Goal: Task Accomplishment & Management: Manage account settings

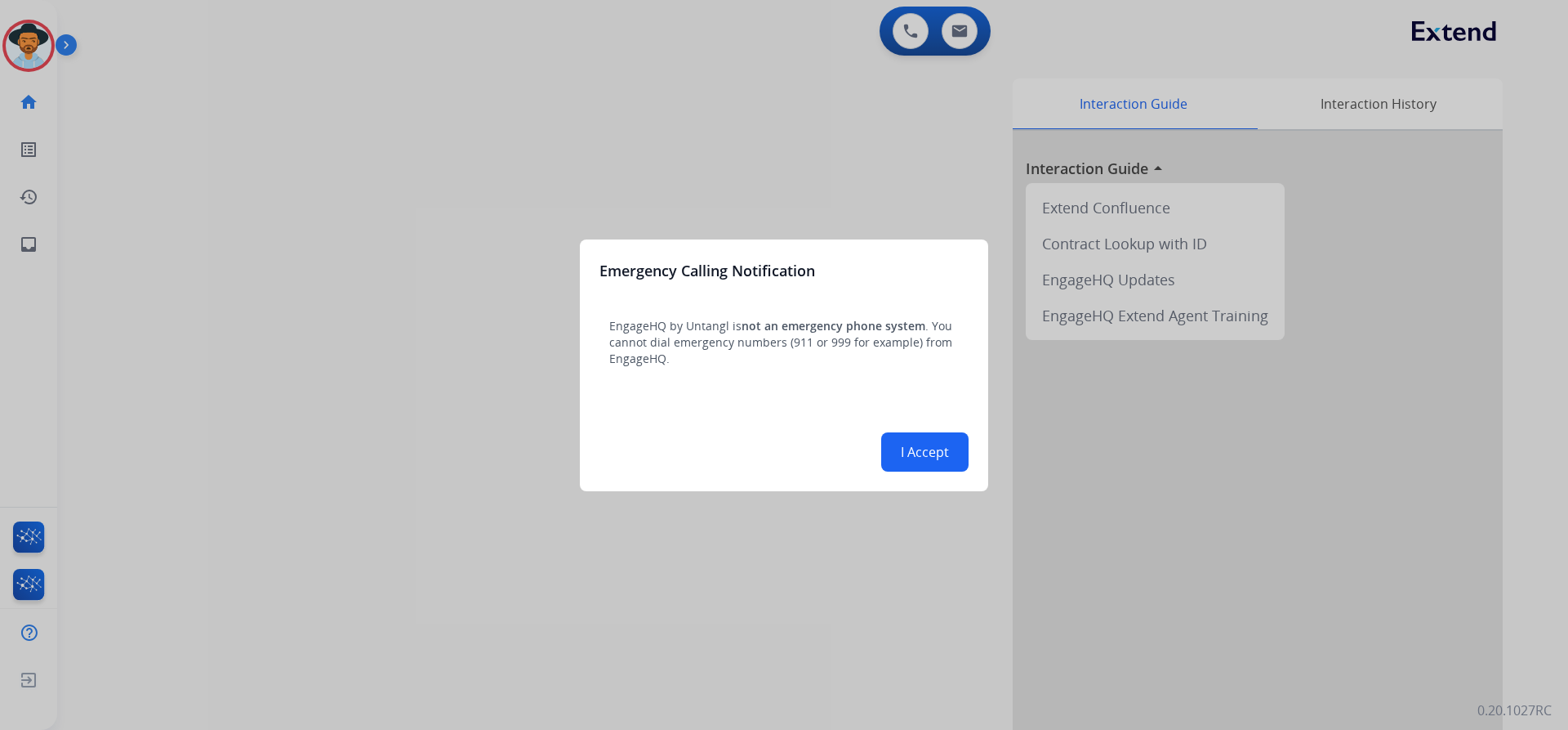
click at [34, 45] on div at bounding box center [784, 365] width 1568 height 730
click at [938, 456] on button "I Accept" at bounding box center [925, 452] width 87 height 39
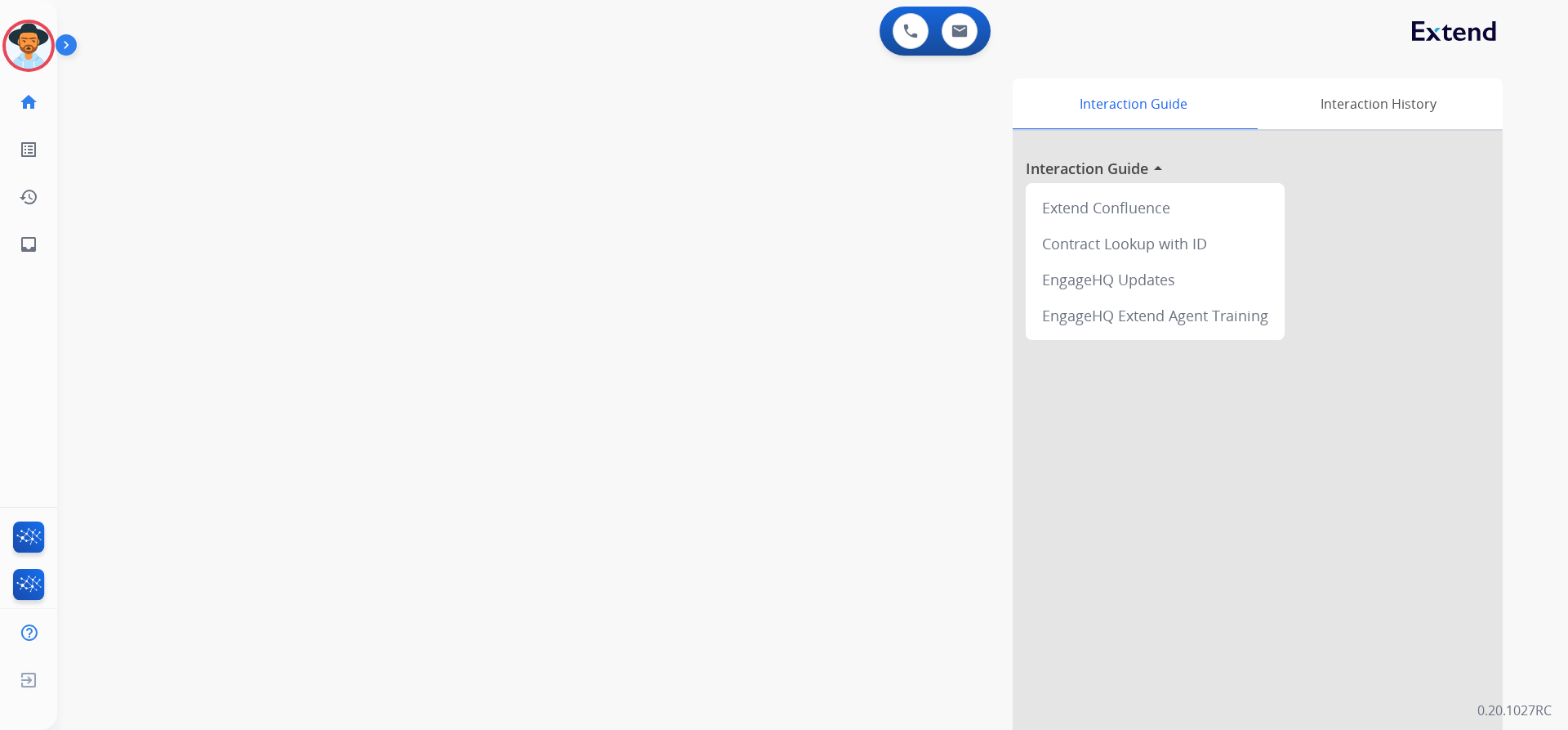
click at [66, 40] on img at bounding box center [69, 49] width 28 height 31
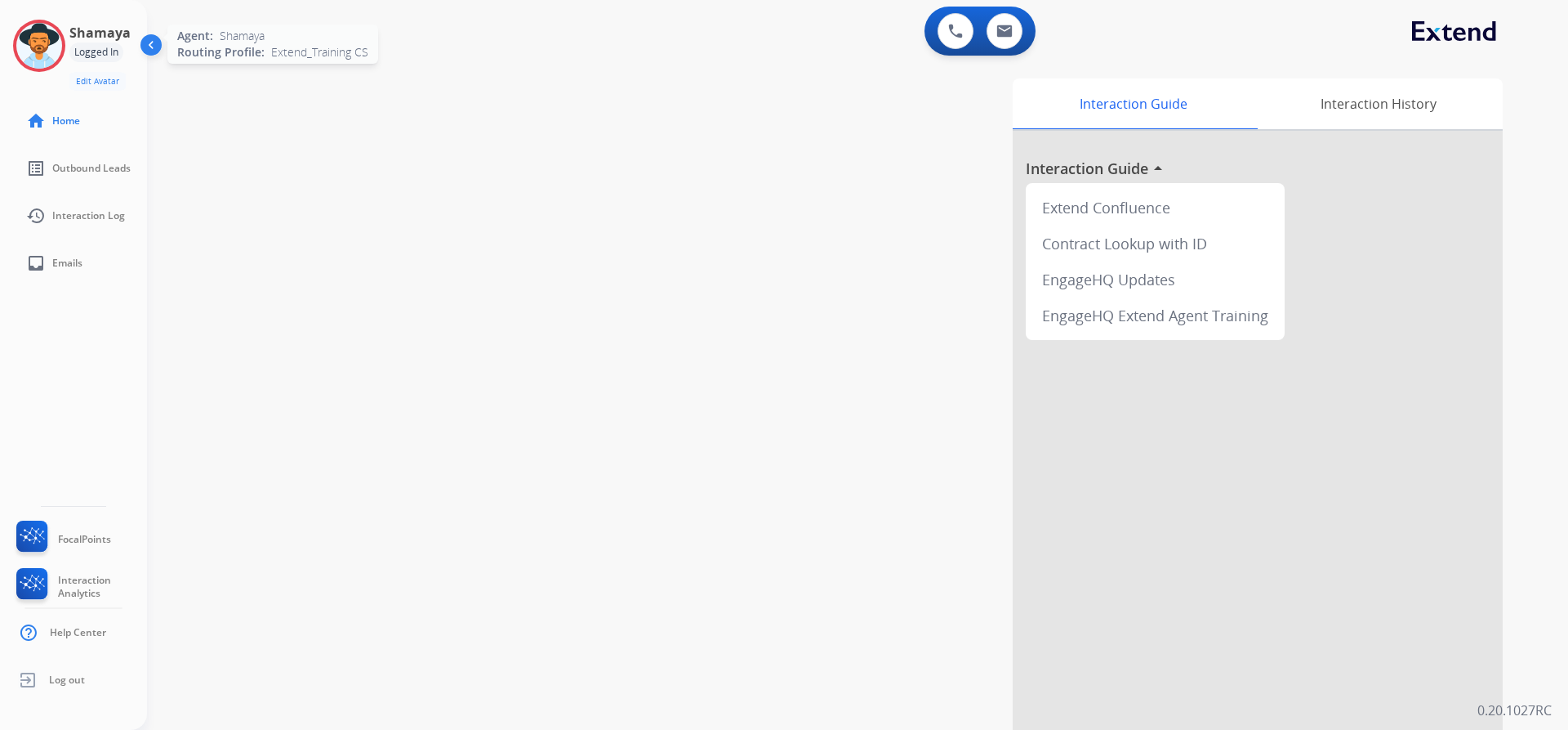
click at [38, 63] on img at bounding box center [39, 46] width 46 height 46
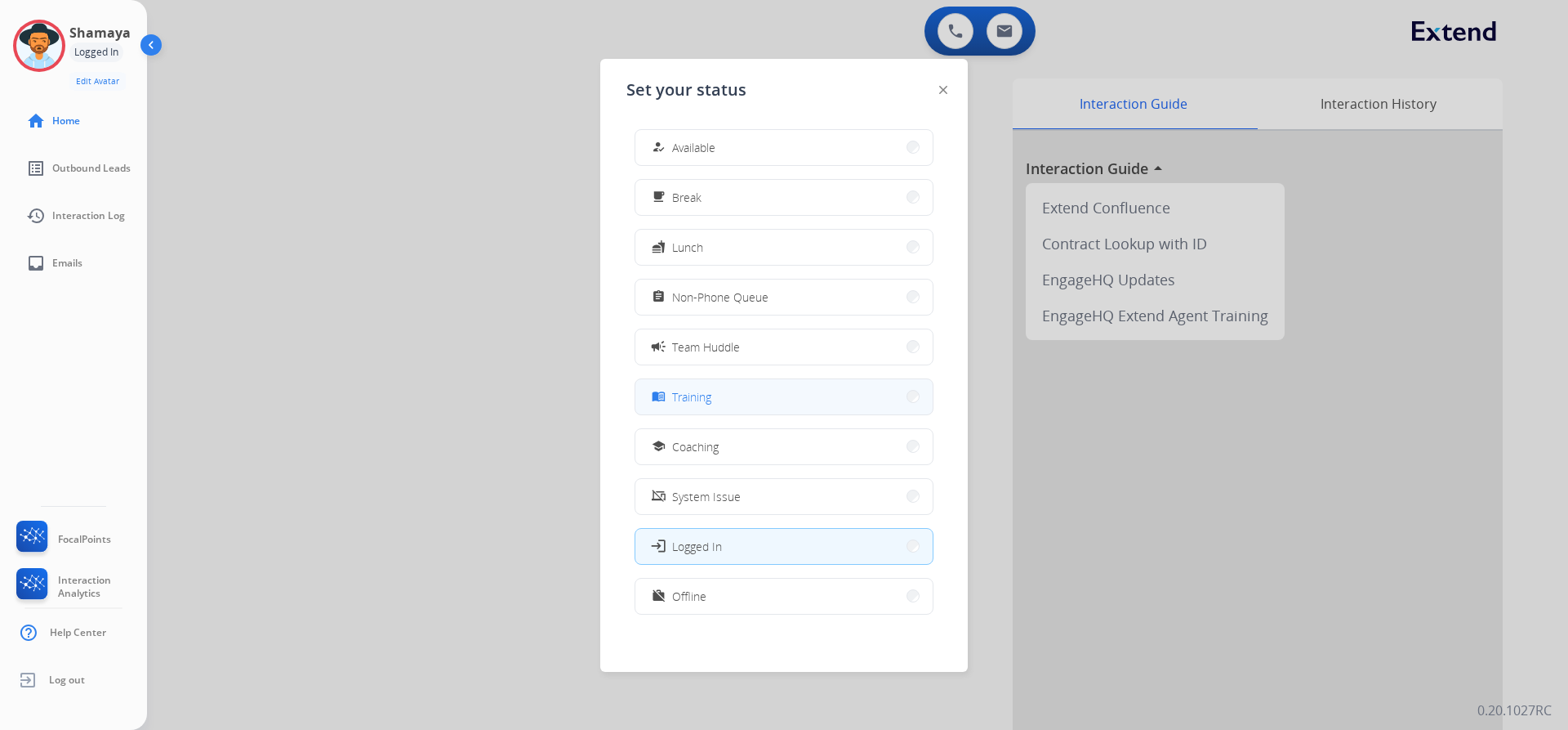
click at [692, 410] on button "menu_book Training" at bounding box center [784, 397] width 297 height 35
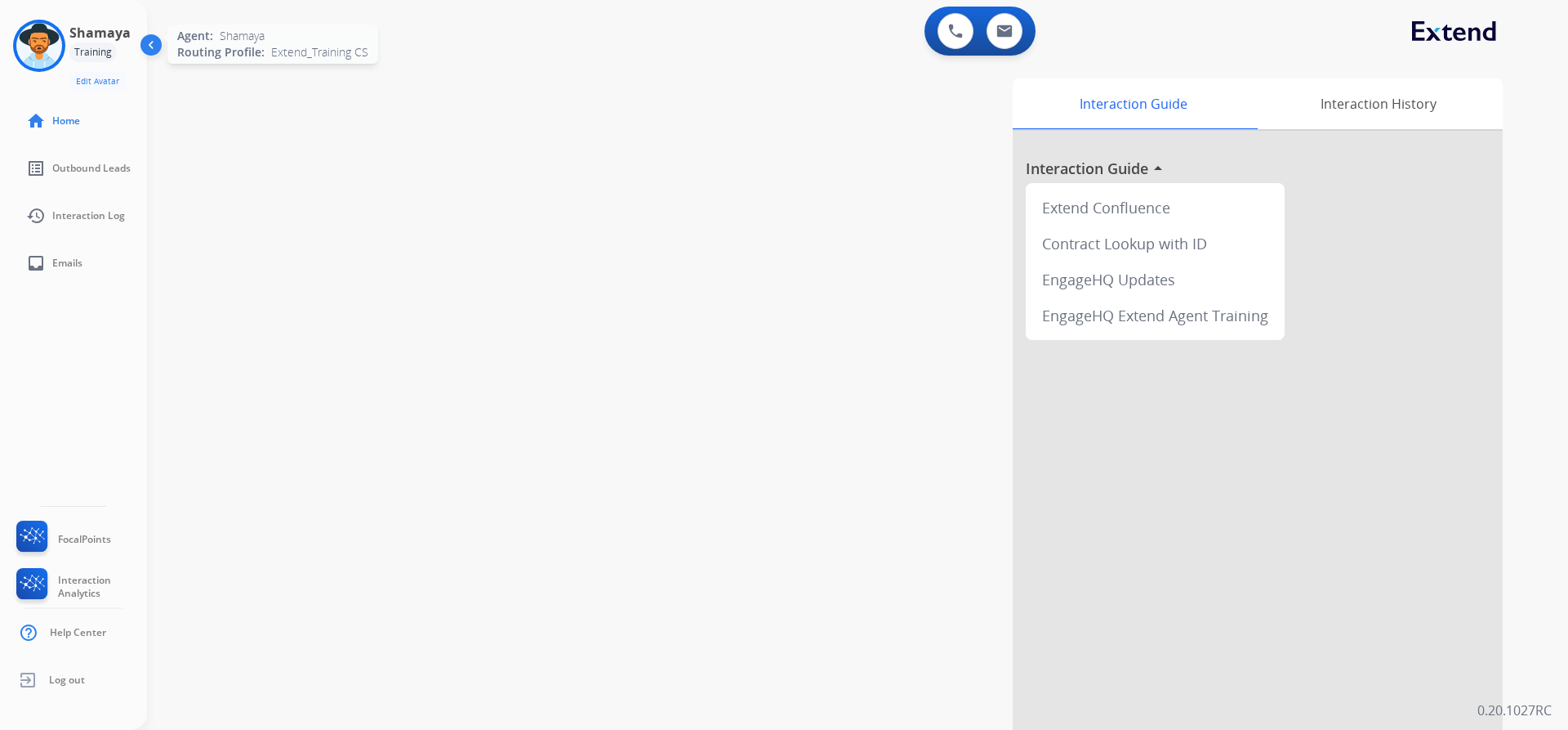
click at [59, 45] on img at bounding box center [39, 46] width 46 height 46
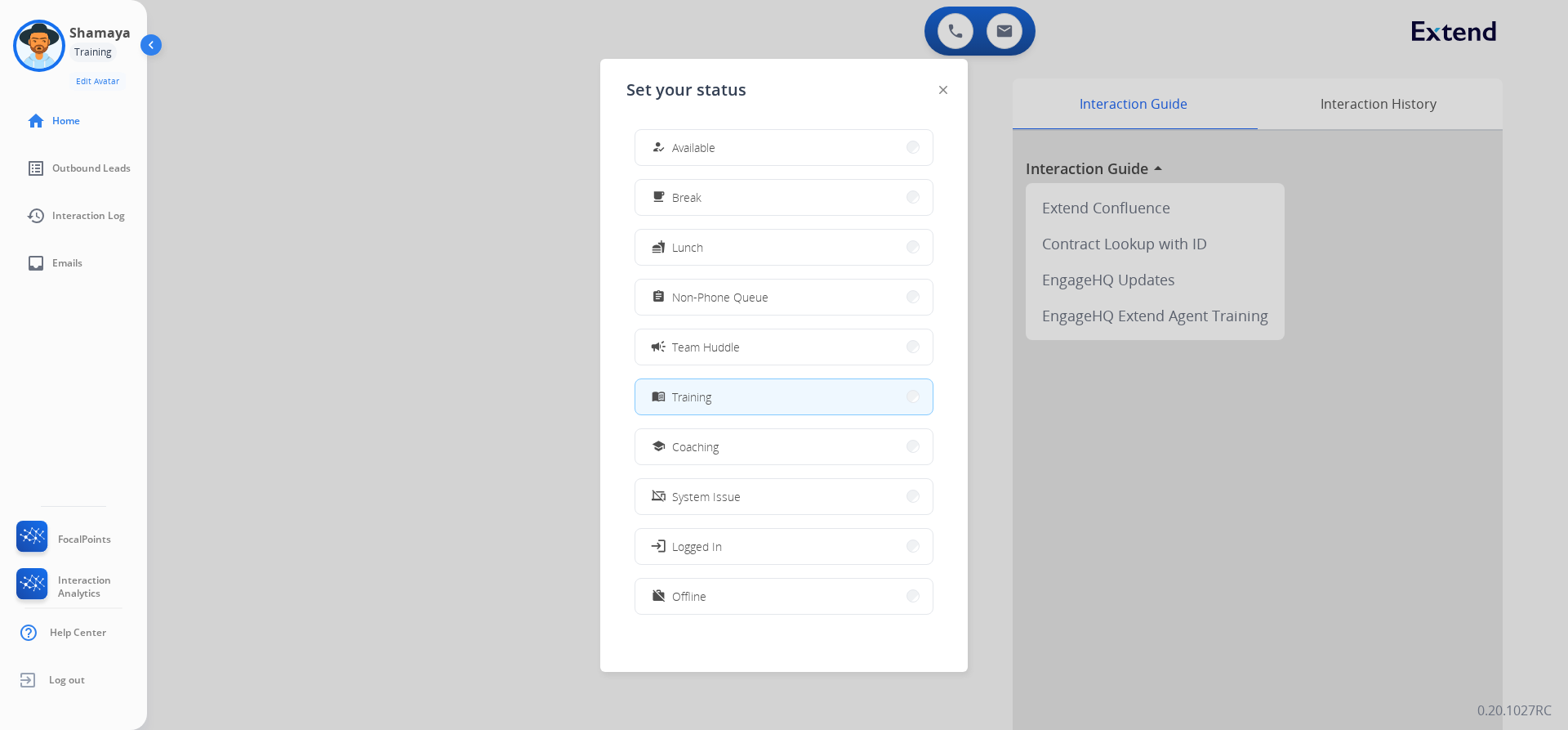
click at [409, 290] on div at bounding box center [784, 365] width 1568 height 730
